Goal: Browse casually

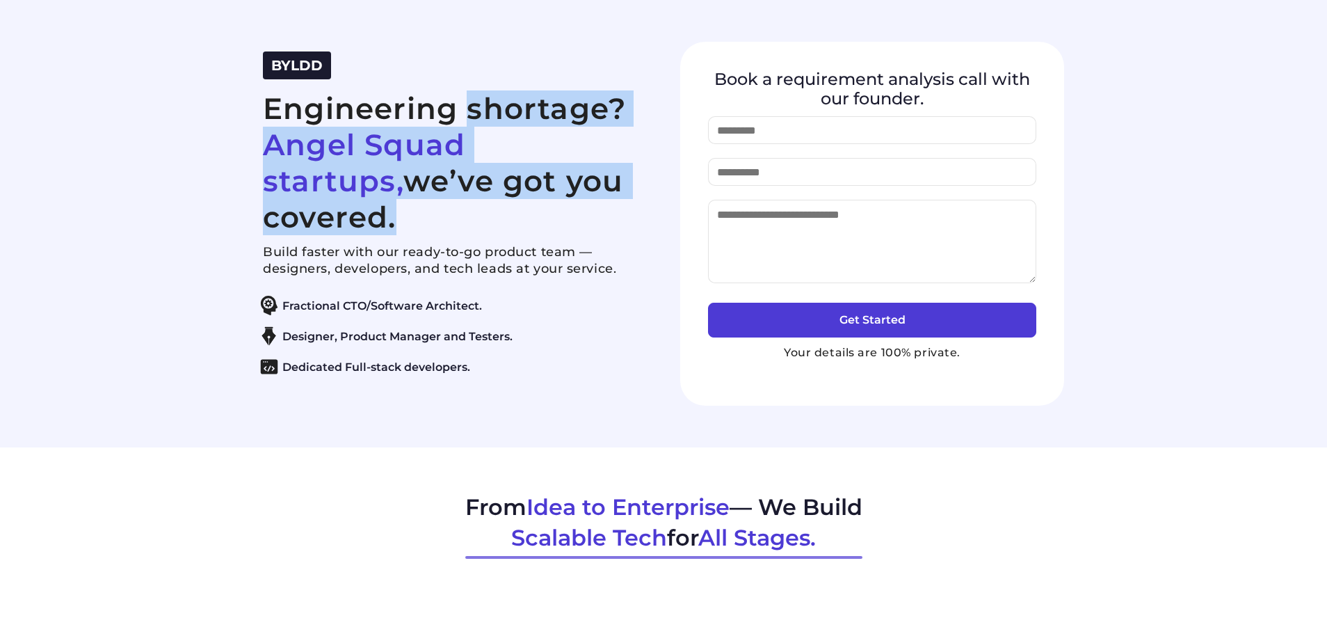
drag, startPoint x: 497, startPoint y: 191, endPoint x: 212, endPoint y: 127, distance: 291.6
click at [212, 127] on section "BYLDD Engineering shortage? Angel Squad startups, we’ve got you covered. Build …" at bounding box center [663, 223] width 1327 height 447
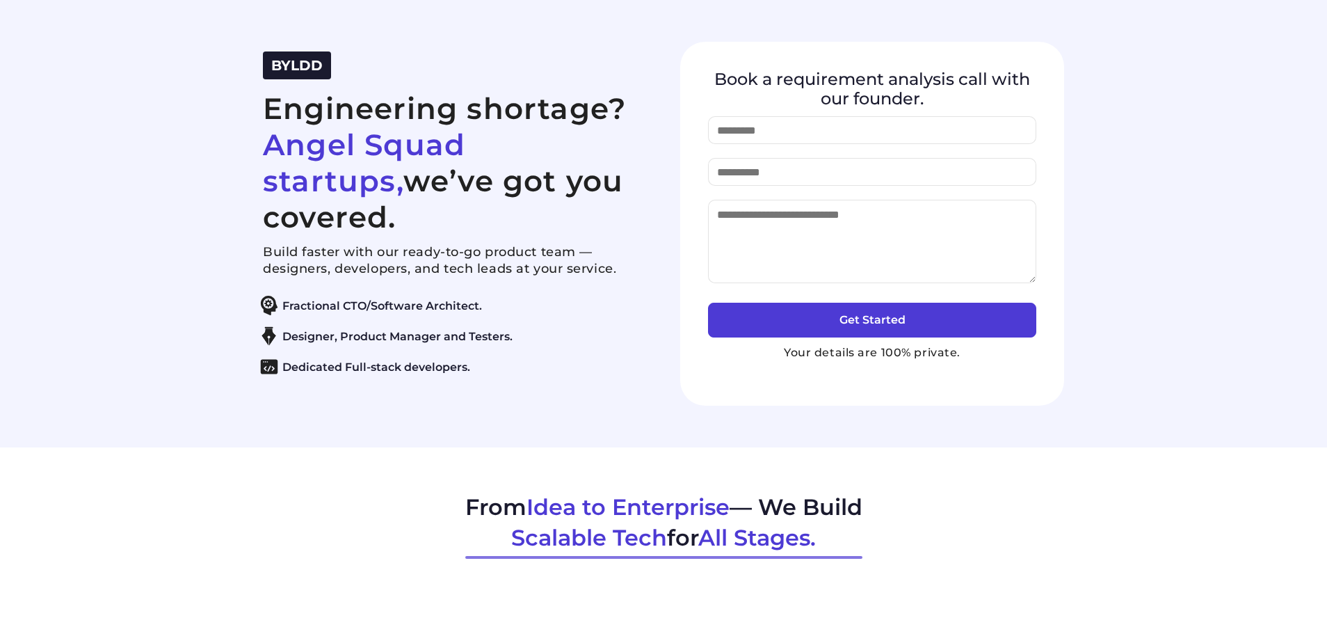
click at [513, 243] on p "Build faster with our ready-to-go product team — designers, developers, and tec…" at bounding box center [455, 259] width 384 height 33
drag, startPoint x: 626, startPoint y: 196, endPoint x: 236, endPoint y: 82, distance: 406.5
click at [291, 99] on div "BYLDD Engineering shortage? Angel Squad startups, we’ve got you covered. Build …" at bounding box center [455, 223] width 384 height 344
click at [312, 193] on h2 "Engineering shortage? Angel Squad startups, we’ve got you covered." at bounding box center [455, 162] width 384 height 145
drag, startPoint x: 412, startPoint y: 162, endPoint x: 538, endPoint y: 162, distance: 125.2
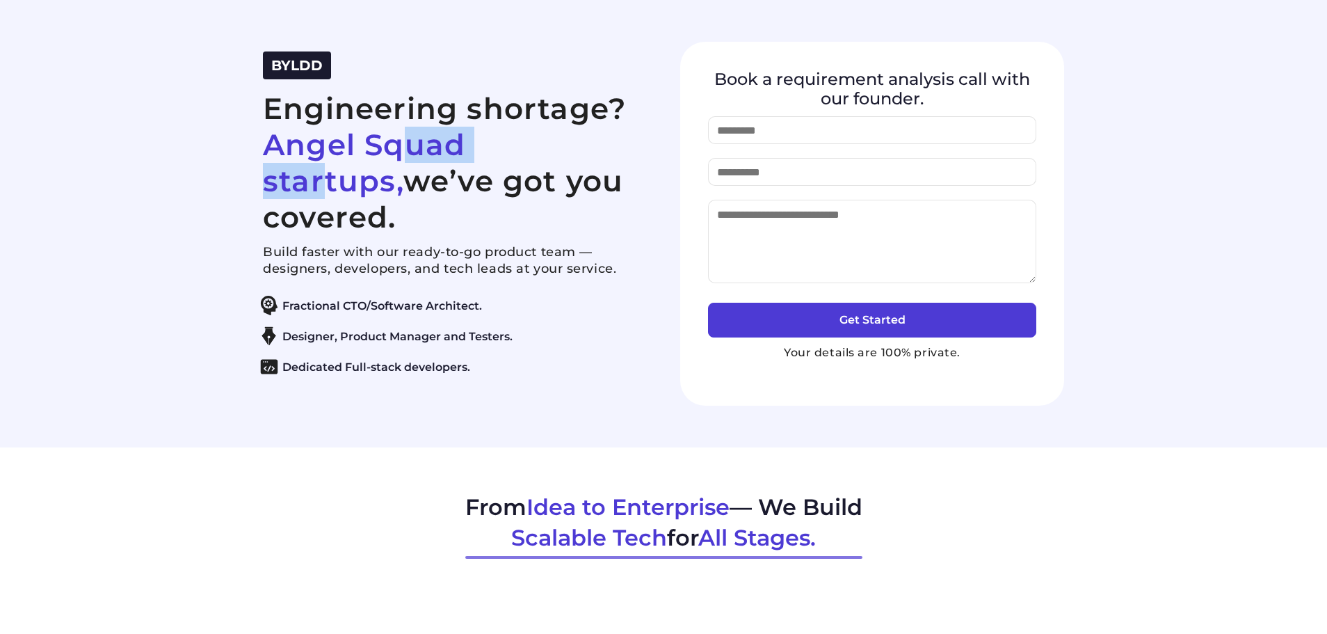
click at [465, 162] on span "Angel Squad startups," at bounding box center [364, 163] width 202 height 72
drag, startPoint x: 257, startPoint y: 198, endPoint x: 641, endPoint y: 198, distance: 384.6
click at [641, 198] on div "BYLDD Engineering shortage? Angel Squad startups, we’ve got you covered. Build …" at bounding box center [663, 224] width 835 height 364
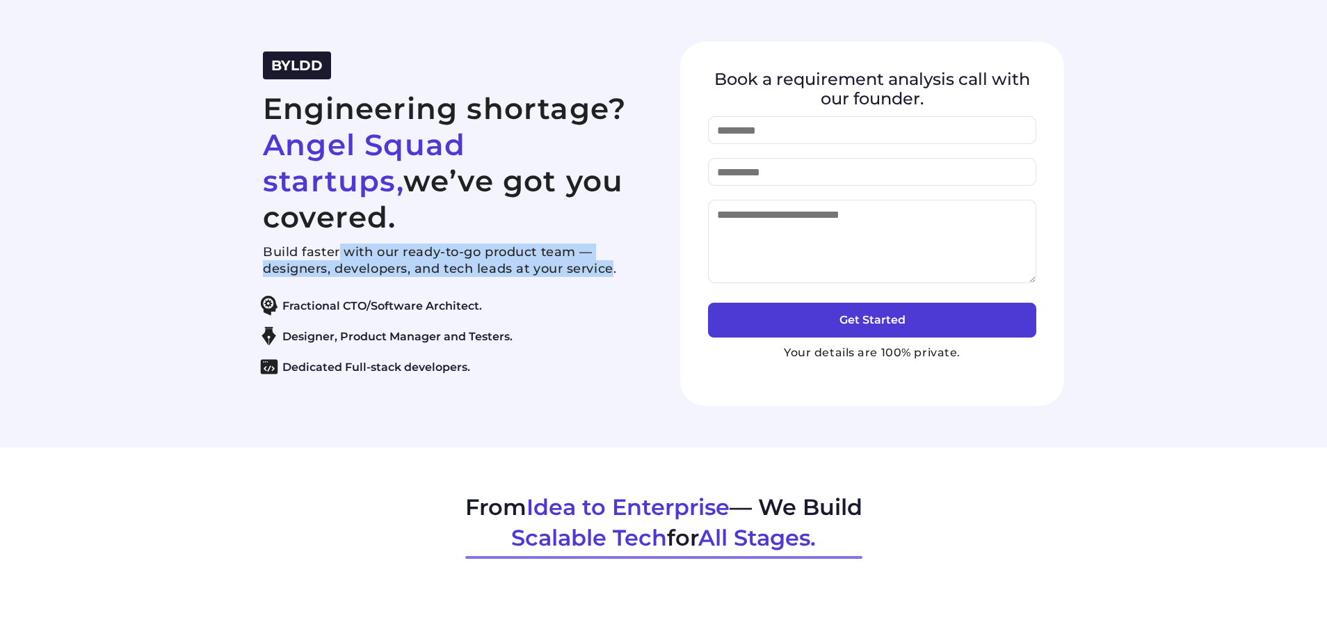
drag, startPoint x: 346, startPoint y: 238, endPoint x: 593, endPoint y: 281, distance: 250.6
click at [612, 259] on div "Build faster with our ready-to-go product team — designers, developers, and tec…" at bounding box center [455, 309] width 384 height 133
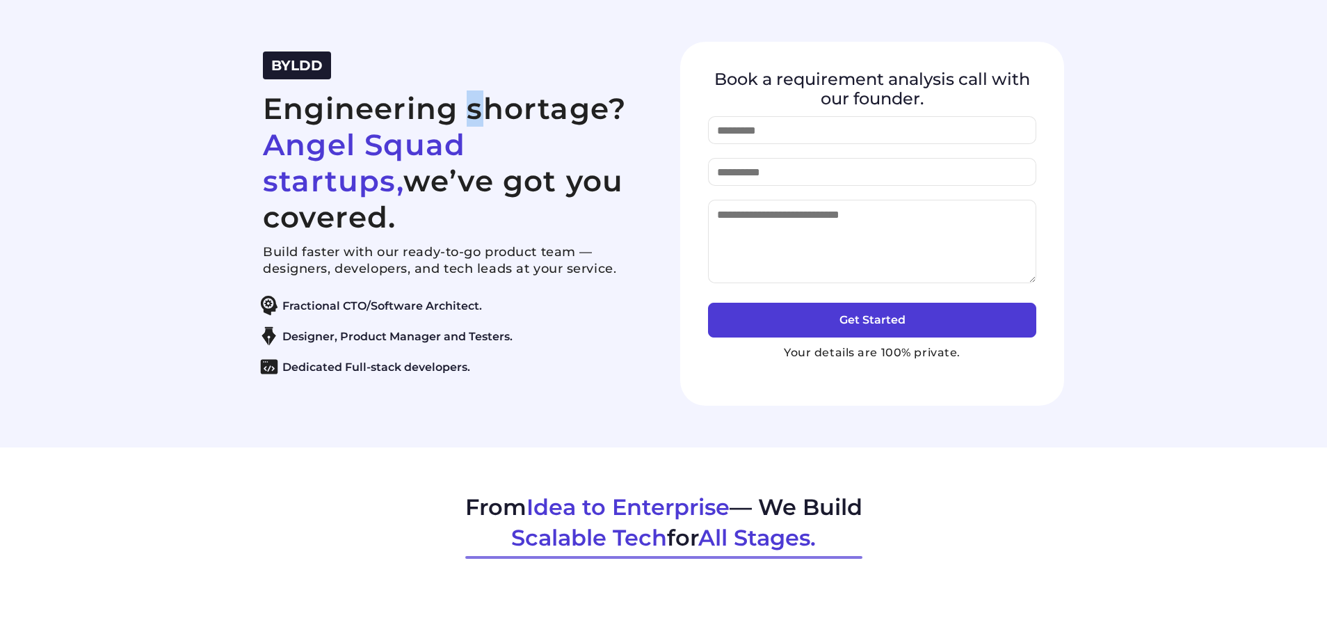
drag, startPoint x: 268, startPoint y: 136, endPoint x: 281, endPoint y: 127, distance: 15.4
click at [281, 127] on h2 "Engineering shortage? Angel Squad startups, we’ve got you covered." at bounding box center [455, 162] width 384 height 145
click at [347, 109] on h2 "Engineering shortage? Angel Squad startups, we’ve got you covered." at bounding box center [455, 162] width 384 height 145
drag, startPoint x: 618, startPoint y: 134, endPoint x: 248, endPoint y: 136, distance: 370.0
click at [248, 136] on div "BYLDD Engineering shortage? Angel Squad startups, we’ve got you covered. Build …" at bounding box center [663, 224] width 835 height 364
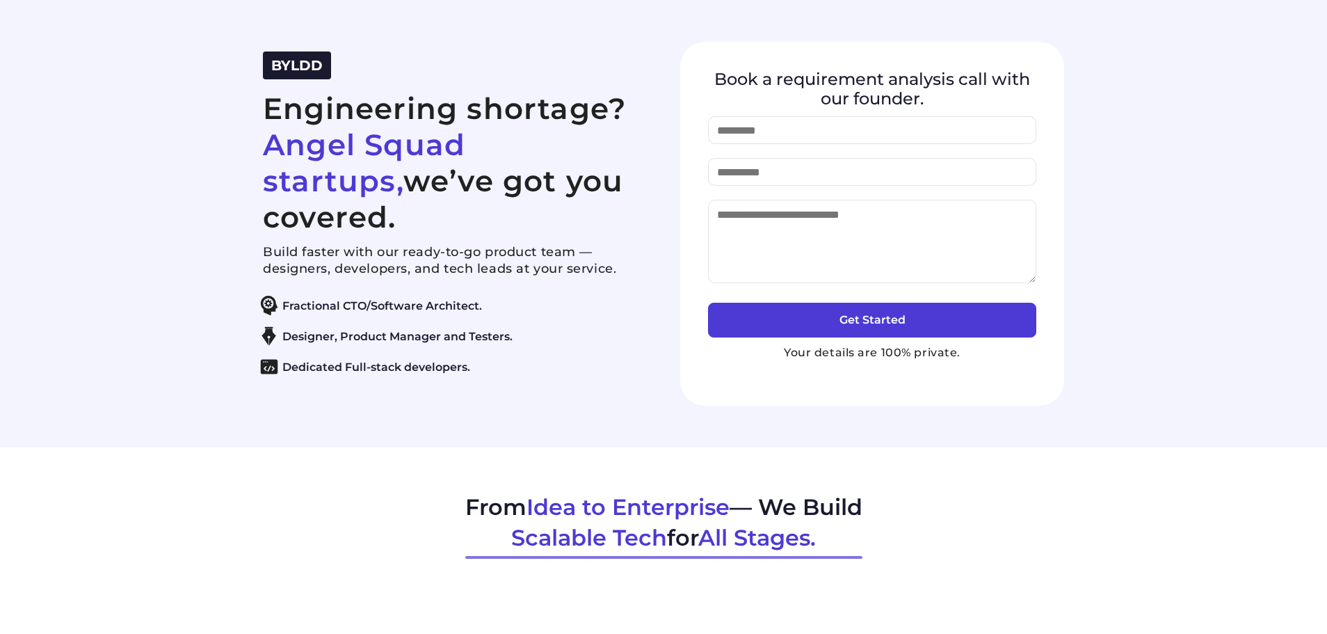
drag, startPoint x: 263, startPoint y: 177, endPoint x: 631, endPoint y: 205, distance: 369.7
click at [631, 205] on h2 "Engineering shortage? Angel Squad startups, we’ve got you covered." at bounding box center [455, 162] width 384 height 145
click at [323, 179] on span "Angel Squad startups," at bounding box center [364, 163] width 202 height 72
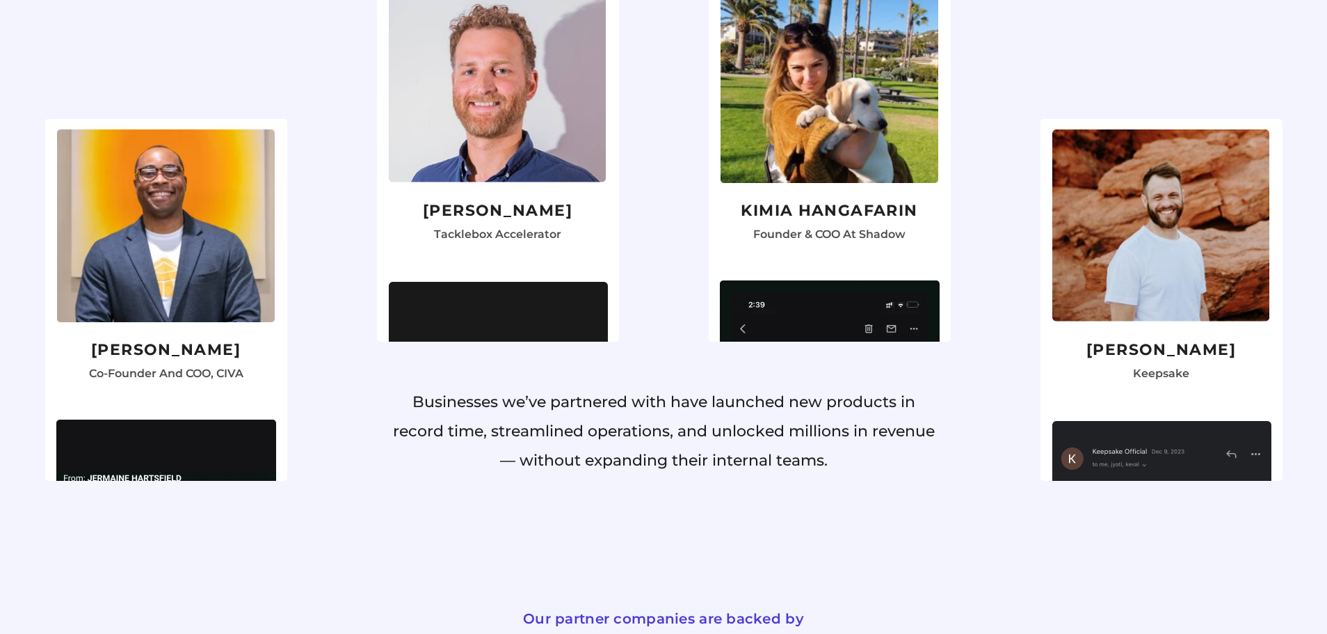
scroll to position [1182, 0]
